Goal: Check status: Check status

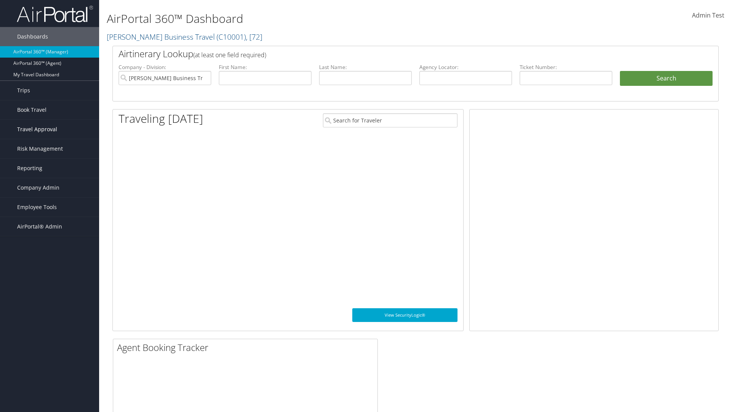
click at [50, 129] on span "Travel Approval" at bounding box center [37, 129] width 40 height 19
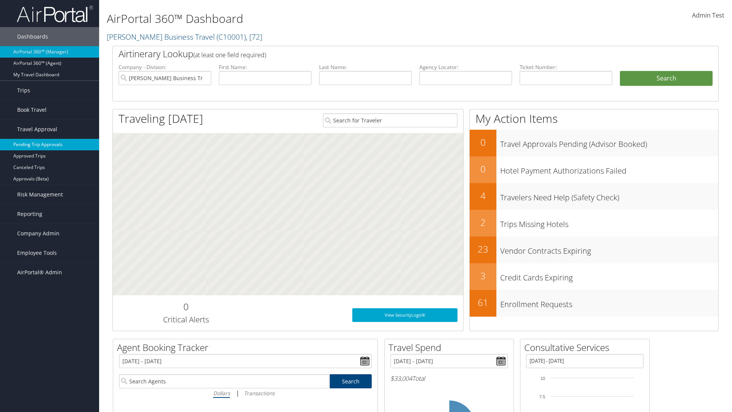
click at [50, 144] on link "Pending Trip Approvals" at bounding box center [49, 144] width 99 height 11
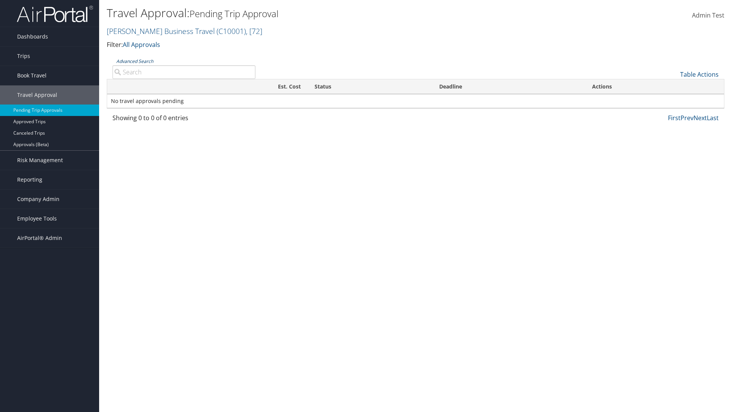
click at [135, 61] on link "Advanced Search" at bounding box center [134, 61] width 37 height 6
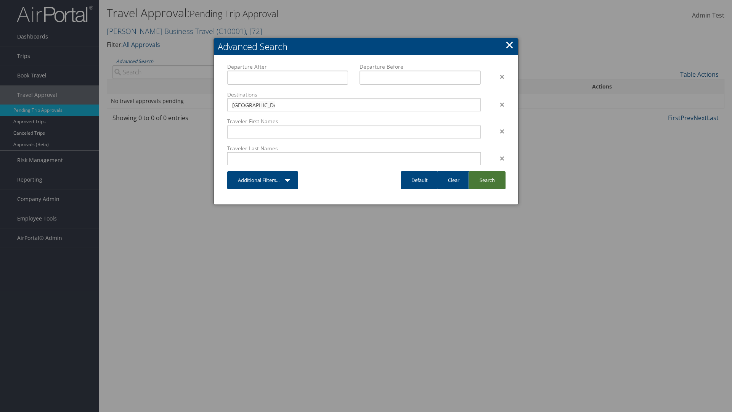
type input "[GEOGRAPHIC_DATA]"
click at [487, 180] on link "Search" at bounding box center [486, 180] width 37 height 18
type input "[GEOGRAPHIC_DATA]"
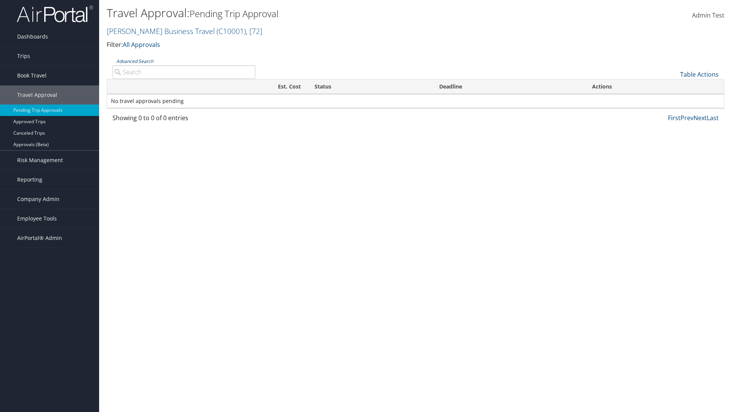
click at [135, 61] on link "Advanced Search" at bounding box center [134, 61] width 37 height 6
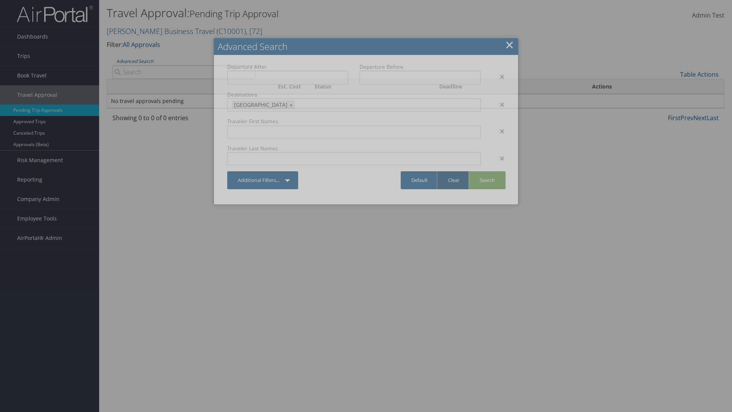
click at [453, 180] on link "Clear" at bounding box center [453, 180] width 33 height 18
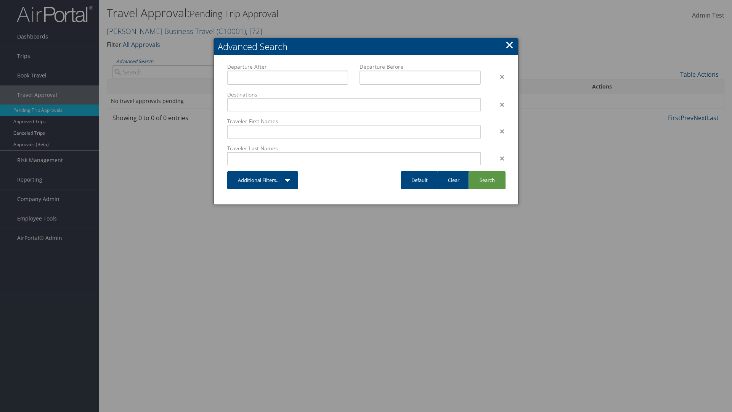
click at [509, 45] on link "×" at bounding box center [509, 44] width 9 height 15
